Goal: Task Accomplishment & Management: Use online tool/utility

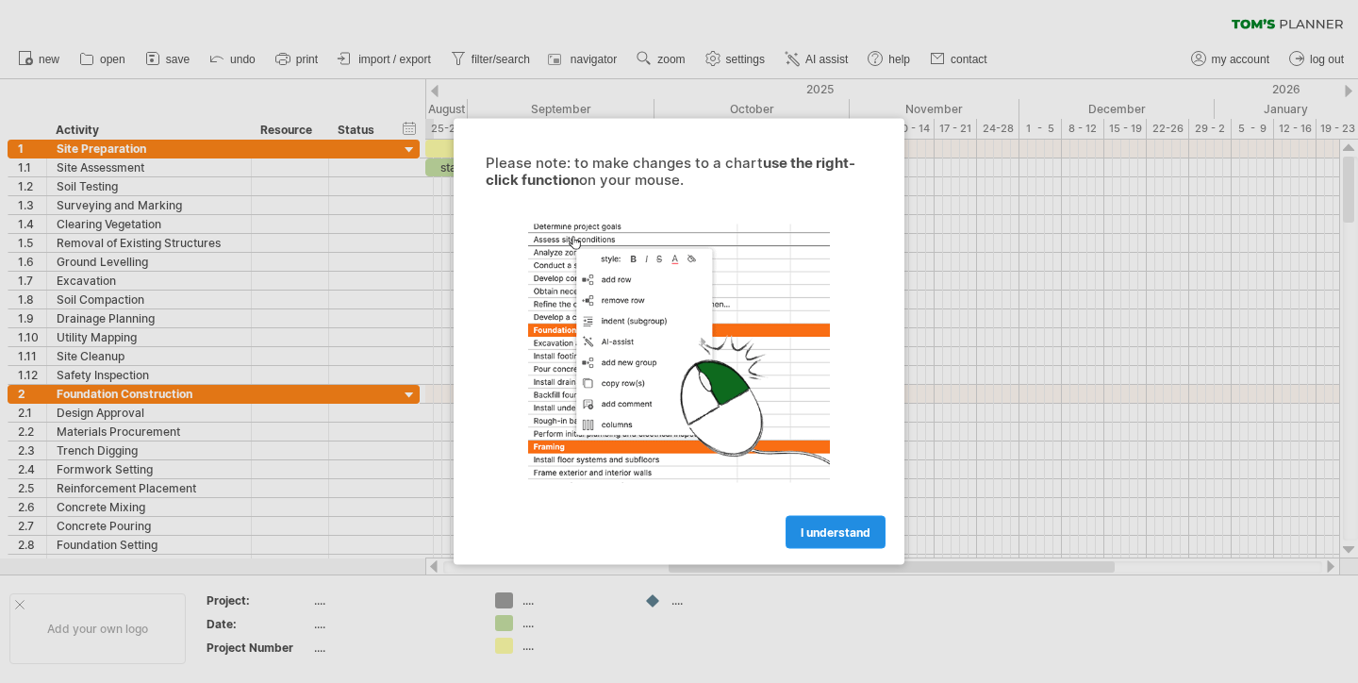
click at [848, 521] on link "I understand" at bounding box center [835, 532] width 100 height 33
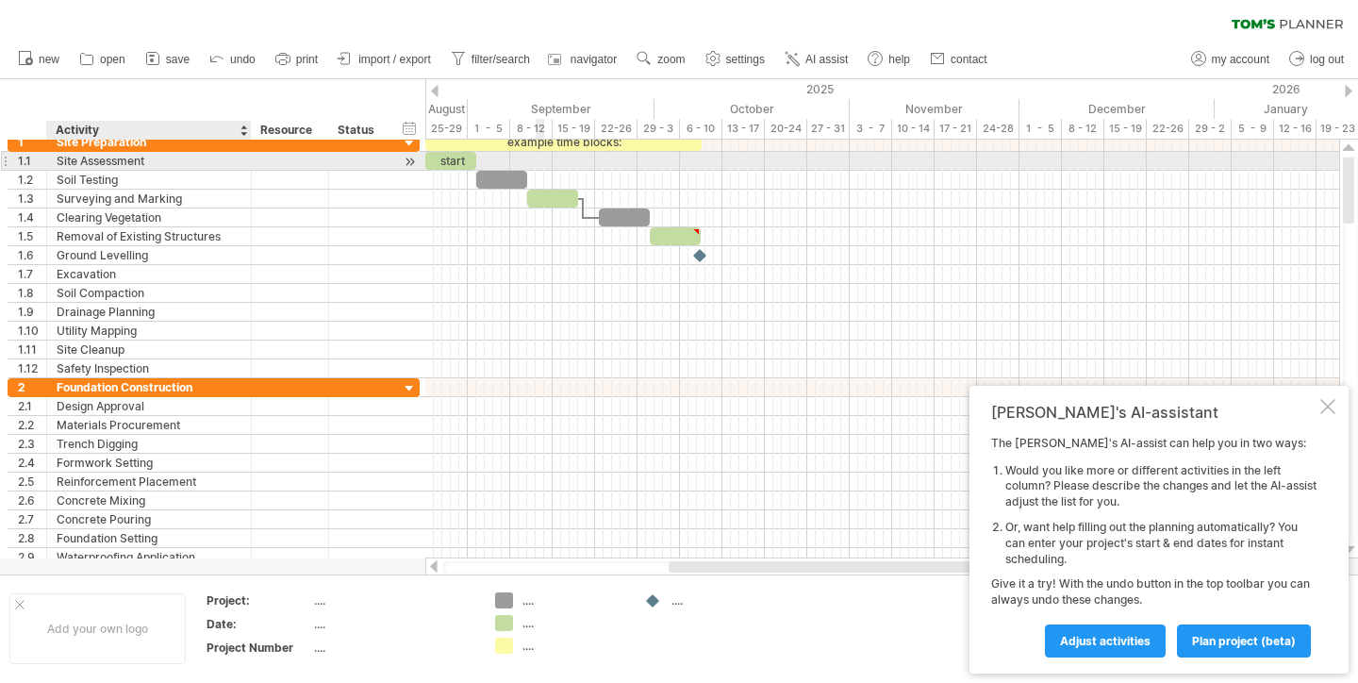
click at [157, 156] on div "Site Assessment" at bounding box center [149, 161] width 185 height 18
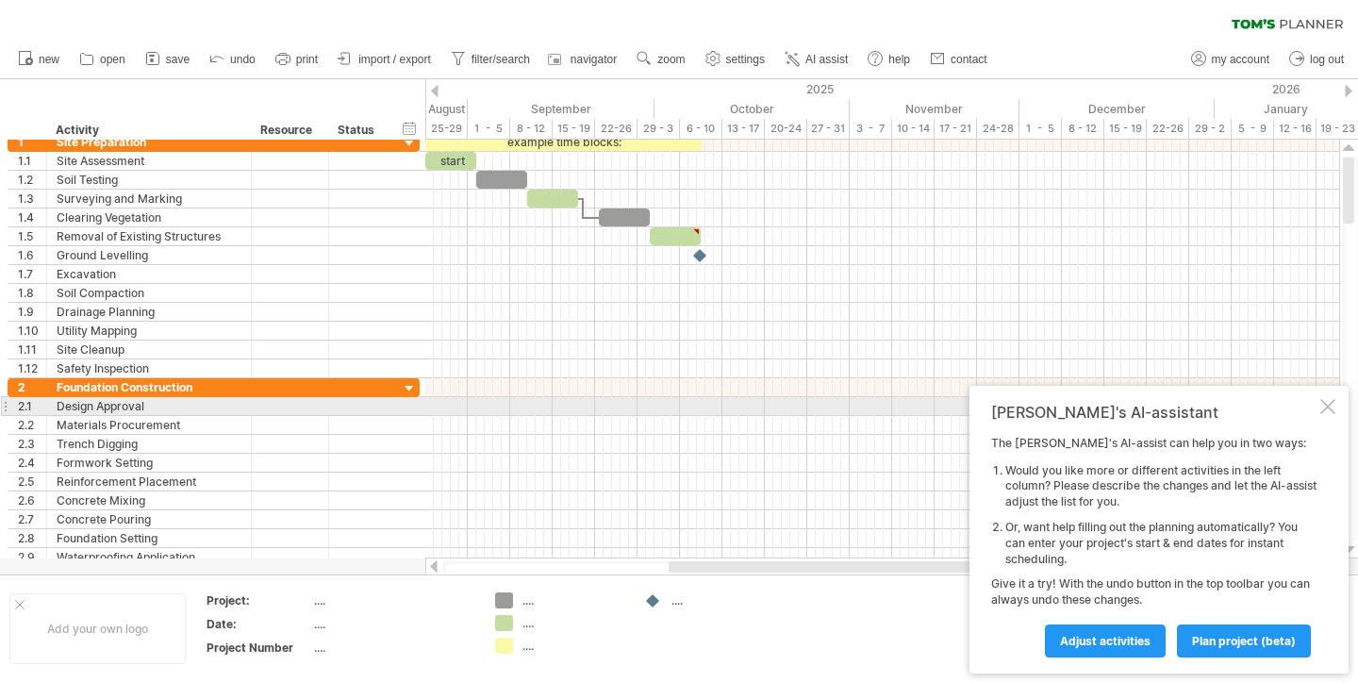
click at [1325, 404] on div at bounding box center [1327, 406] width 15 height 15
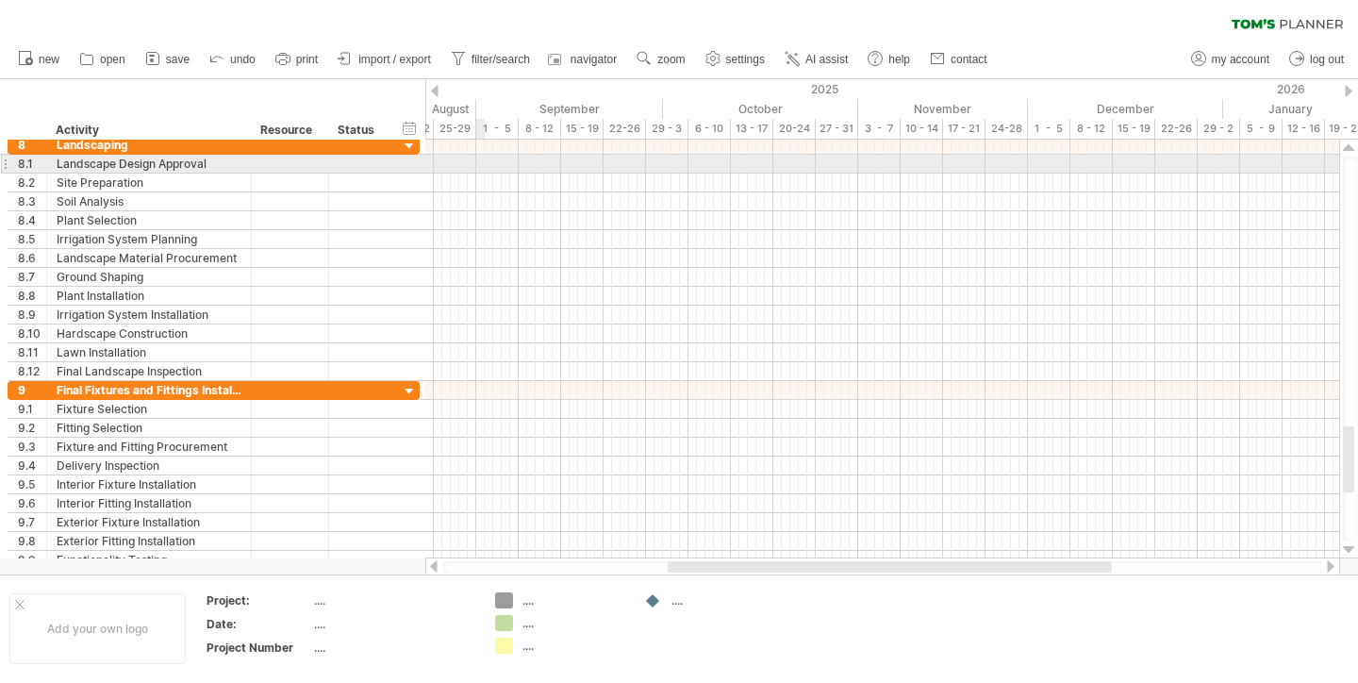
click at [480, 160] on div at bounding box center [882, 164] width 914 height 19
click at [485, 161] on div at bounding box center [882, 164] width 914 height 19
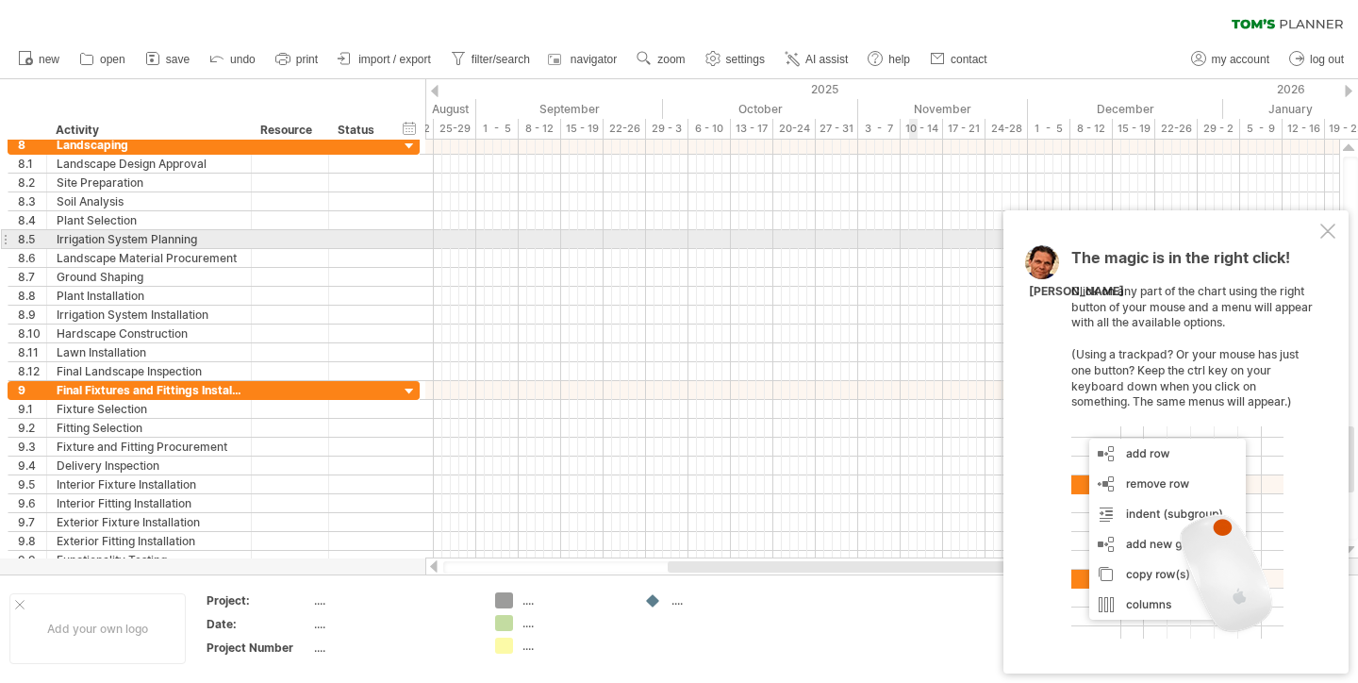
click at [1326, 231] on div at bounding box center [1327, 230] width 15 height 15
